Goal: Task Accomplishment & Management: Use online tool/utility

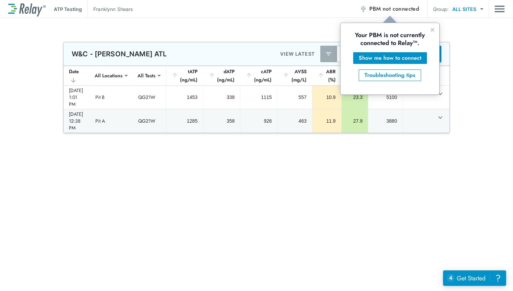
click at [404, 8] on span "not connected" at bounding box center [401, 9] width 36 height 8
